Goal: Information Seeking & Learning: Find specific page/section

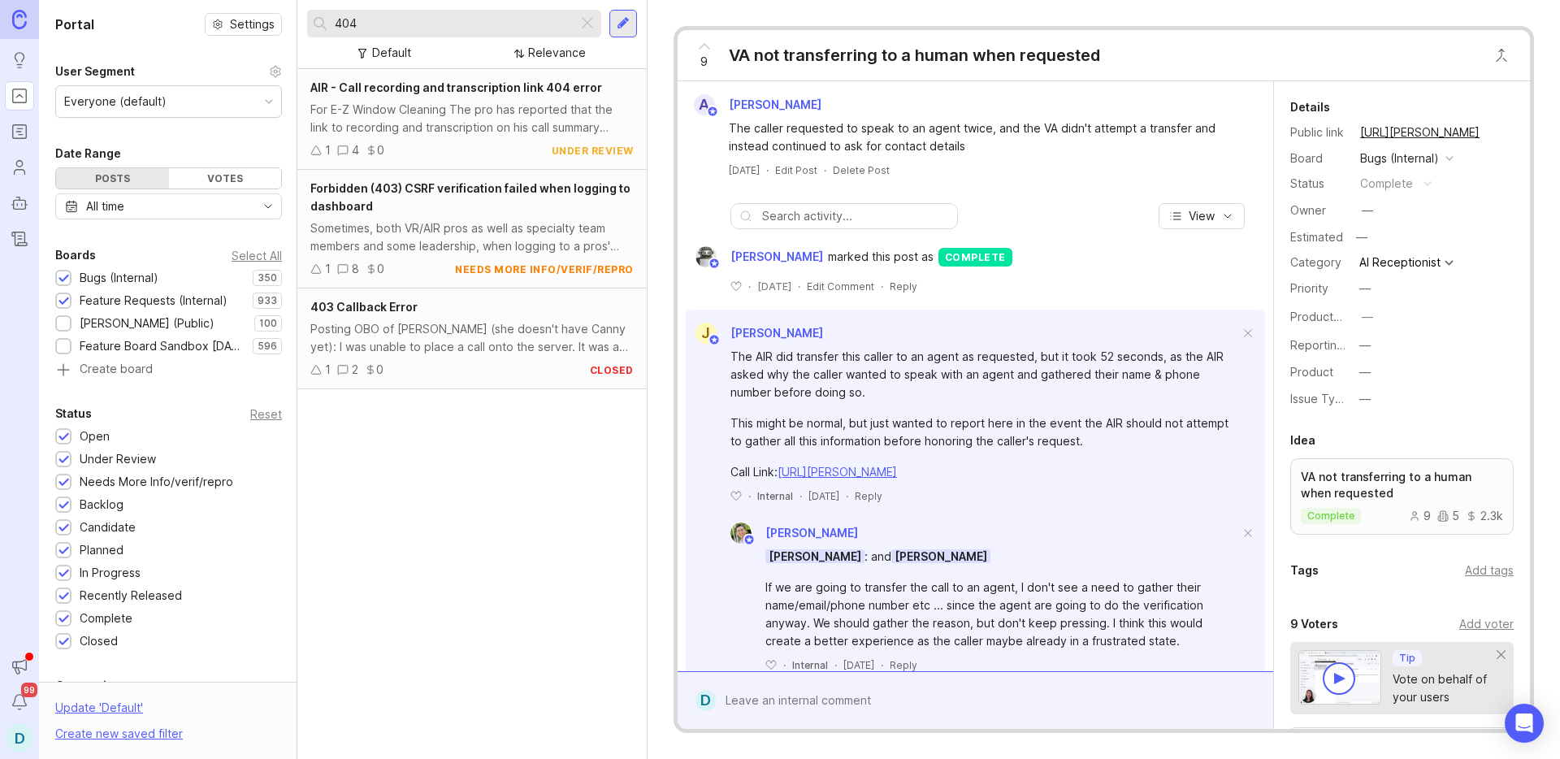
drag, startPoint x: 423, startPoint y: 28, endPoint x: 306, endPoint y: 25, distance: 117.1
click at [307, 25] on div "404" at bounding box center [442, 24] width 271 height 28
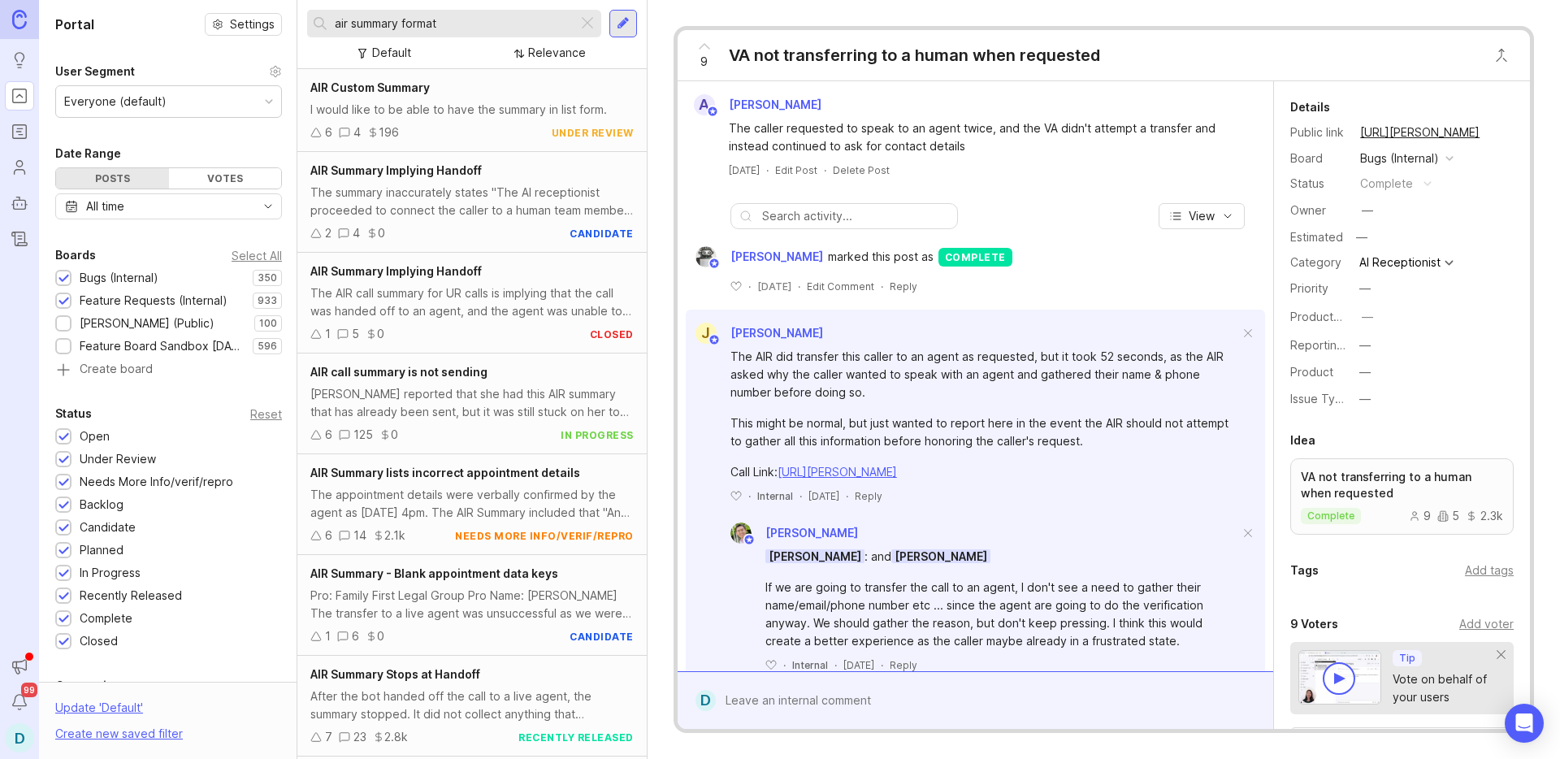
type input "air summary format"
click at [495, 108] on div "I would like to be able to have the summary in list form." at bounding box center [471, 110] width 323 height 18
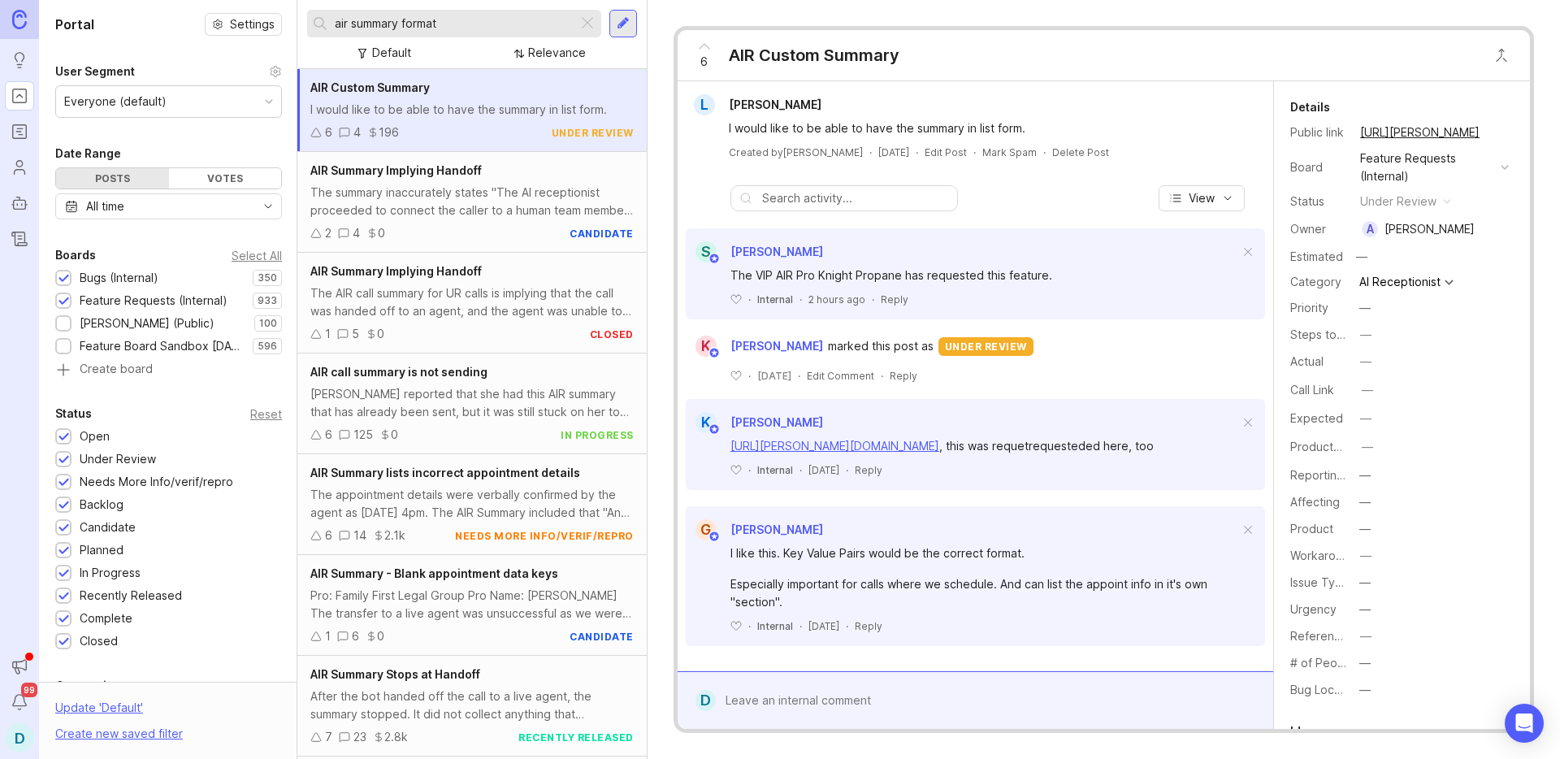
click at [841, 27] on div "6 AIR Custom Summary L Lian Amber I would like to be able to have the summary i…" at bounding box center [1104, 379] width 861 height 707
click at [664, 20] on div "6 AIR Custom Summary L Lian Amber I would like to be able to have the summary i…" at bounding box center [1104, 379] width 913 height 759
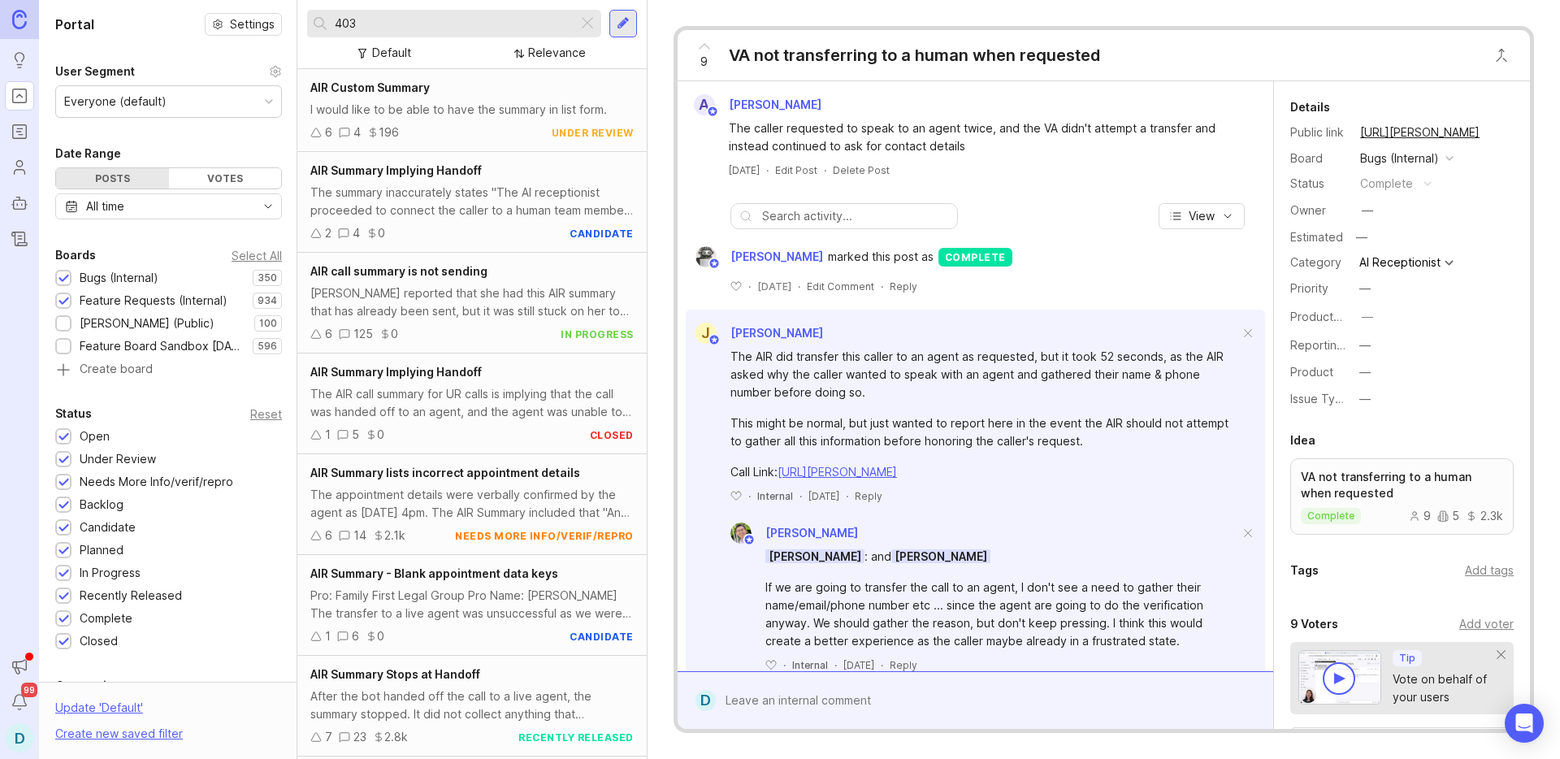
click at [405, 26] on input "403" at bounding box center [453, 24] width 236 height 18
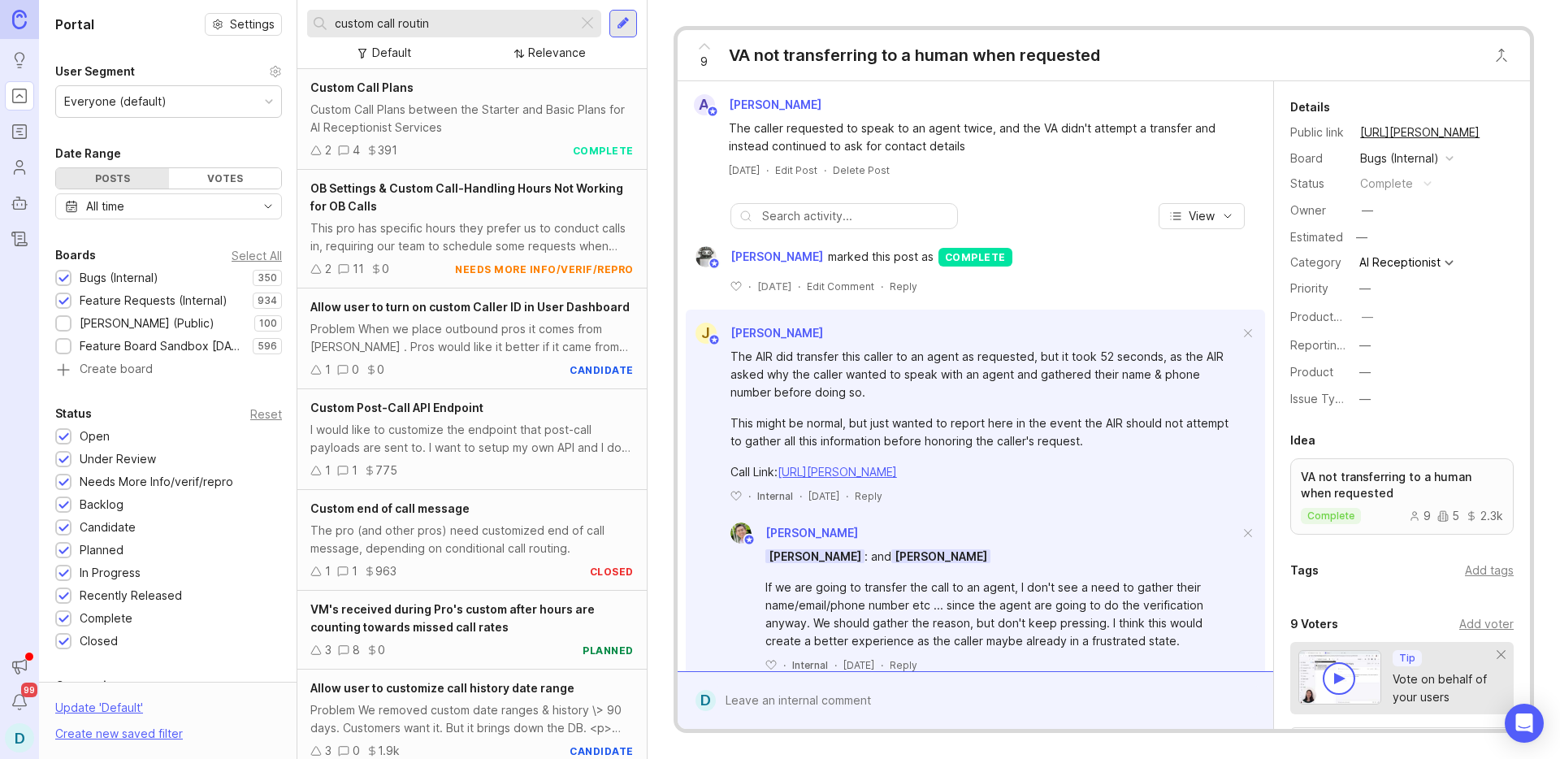
type input "custom call routing"
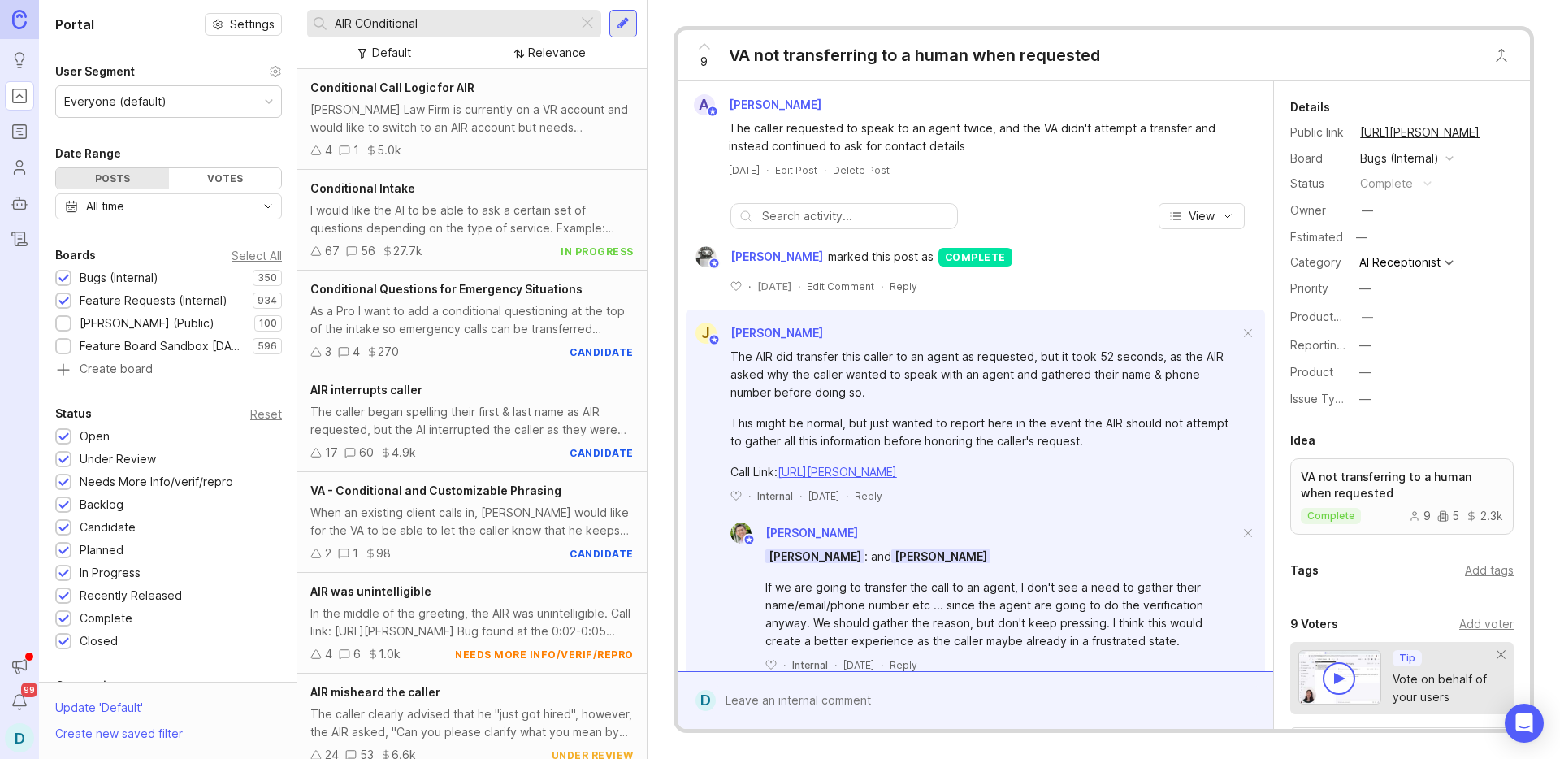
type input "AIR COnditional"
click at [466, 226] on div "I would like the AI to be able to ask a certain set of questions depending on t…" at bounding box center [471, 220] width 323 height 36
